Goal: Find contact information: Find contact information

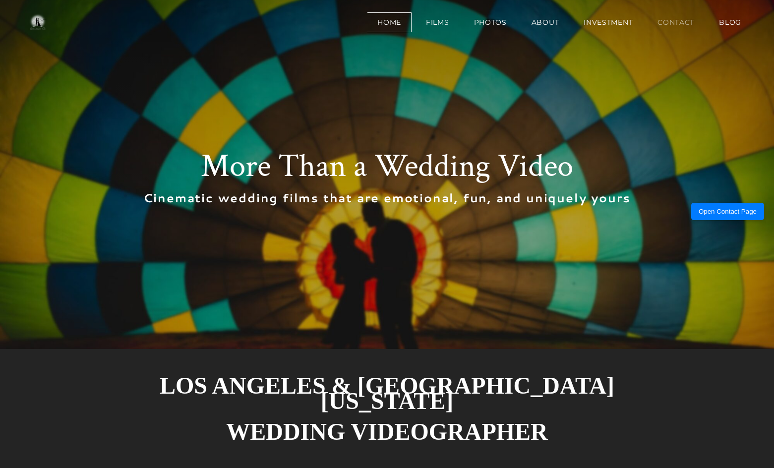
click at [669, 24] on link "Contact" at bounding box center [675, 22] width 57 height 20
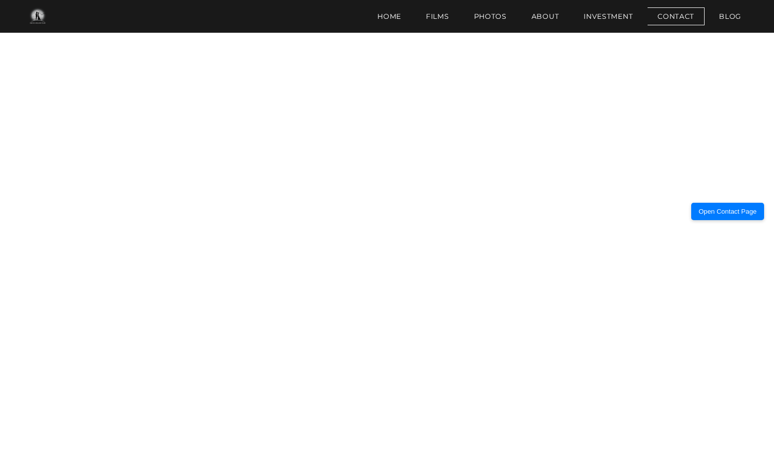
scroll to position [694, 0]
